Goal: Transaction & Acquisition: Purchase product/service

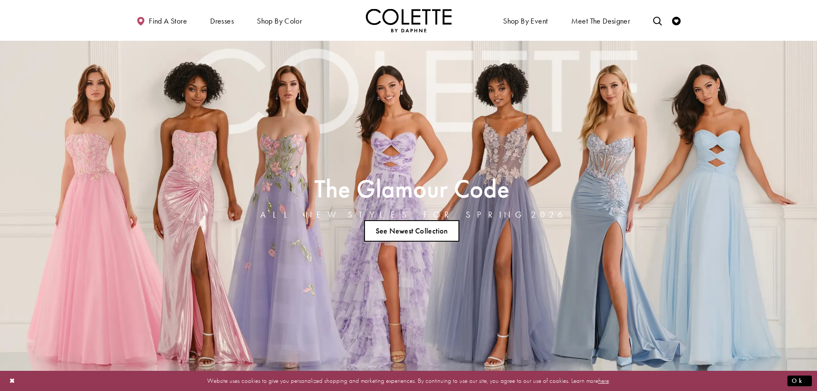
click at [405, 232] on link "See Newest Collection" at bounding box center [411, 230] width 95 height 21
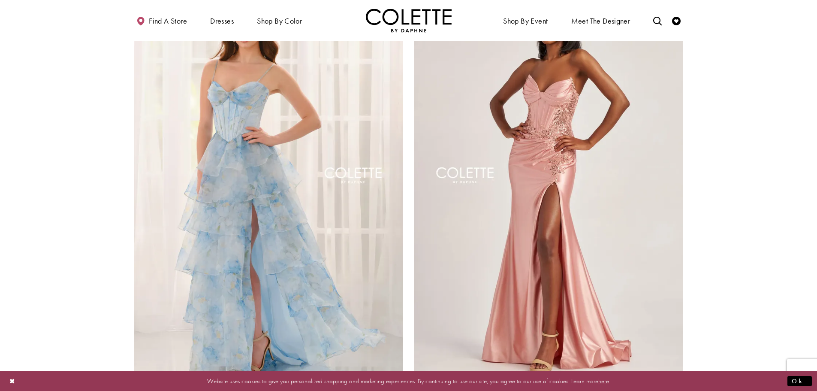
scroll to position [1672, 0]
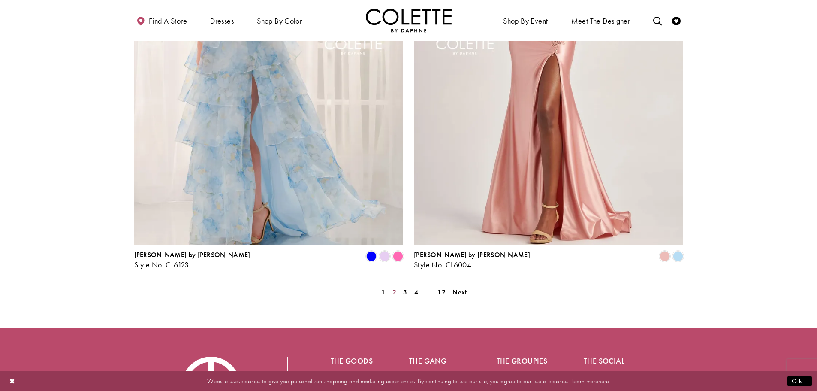
click at [391, 286] on link "2" at bounding box center [394, 292] width 9 height 12
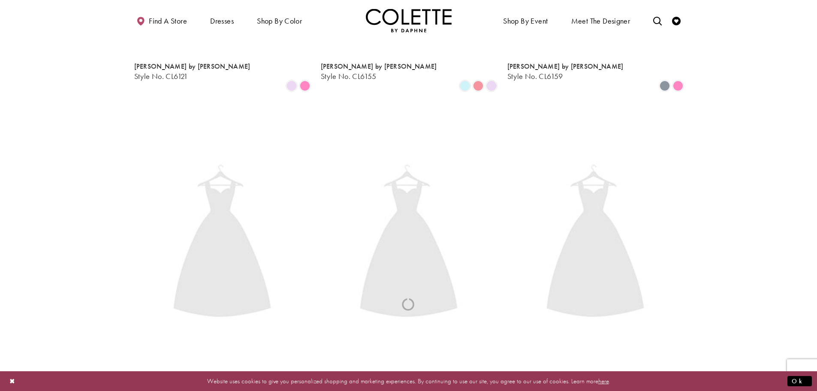
scroll to position [220, 0]
